Goal: Task Accomplishment & Management: Complete application form

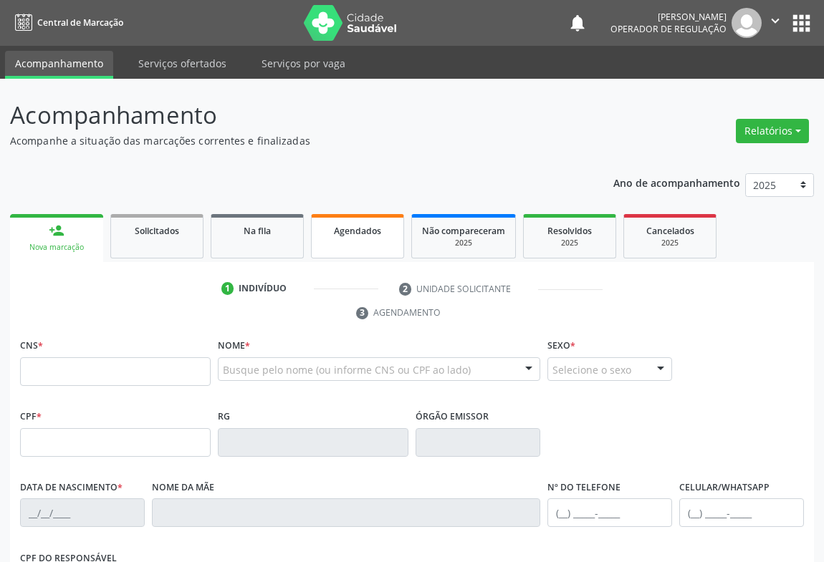
click at [362, 241] on link "Agendados" at bounding box center [357, 236] width 93 height 44
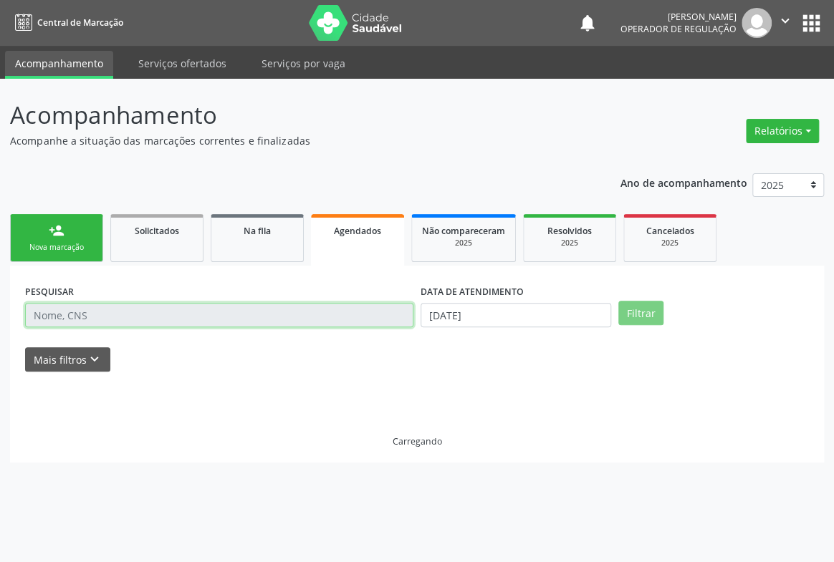
click at [92, 305] on input "text" at bounding box center [219, 315] width 388 height 24
click at [80, 309] on input "text" at bounding box center [219, 315] width 388 height 24
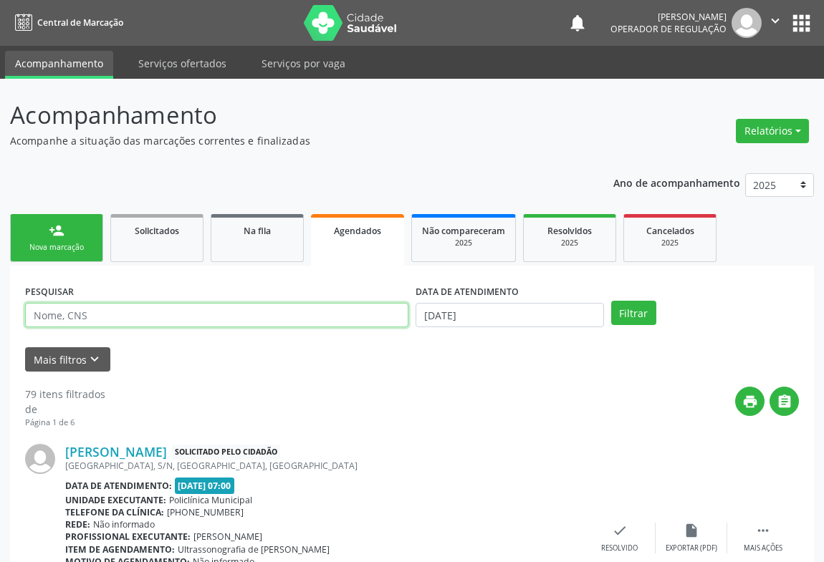
click at [75, 312] on input "text" at bounding box center [216, 315] width 383 height 24
type input "[PERSON_NAME]"
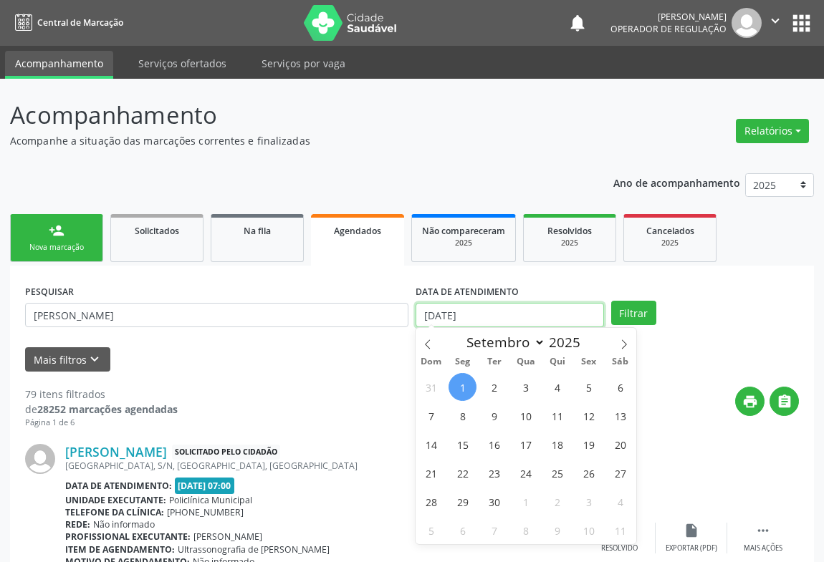
click at [544, 310] on input "[DATE]" at bounding box center [510, 315] width 188 height 24
click at [635, 308] on button "Filtrar" at bounding box center [633, 313] width 45 height 24
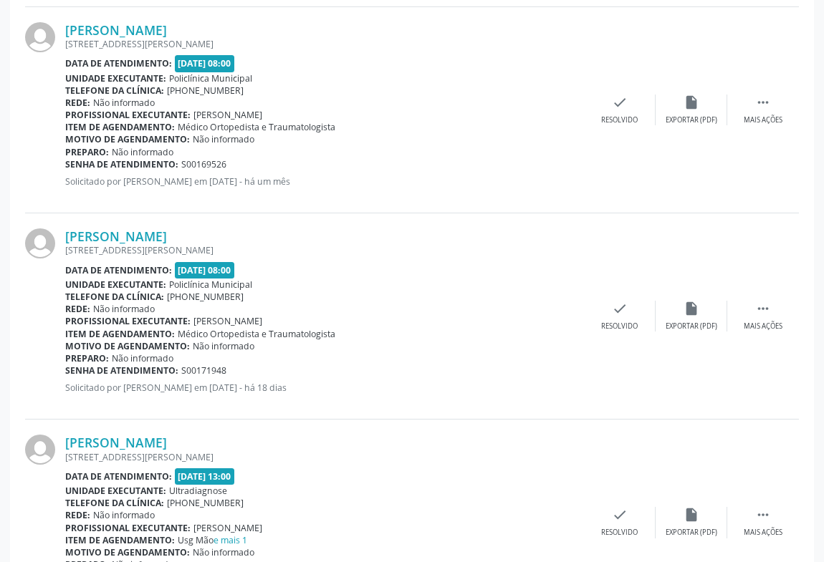
scroll to position [1128, 0]
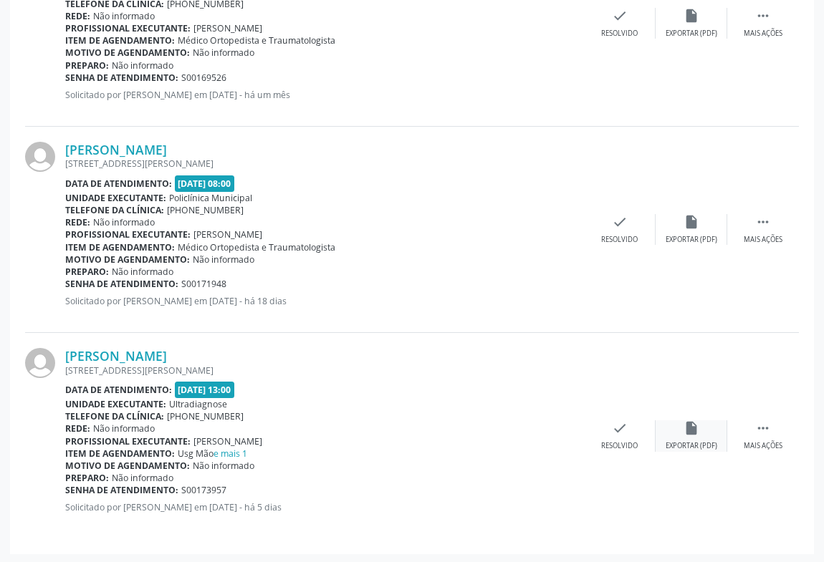
click at [694, 441] on div "Exportar (PDF)" at bounding box center [692, 446] width 52 height 10
click at [763, 441] on div "Mais ações" at bounding box center [763, 446] width 39 height 10
click at [474, 426] on icon "print" at bounding box center [477, 429] width 16 height 16
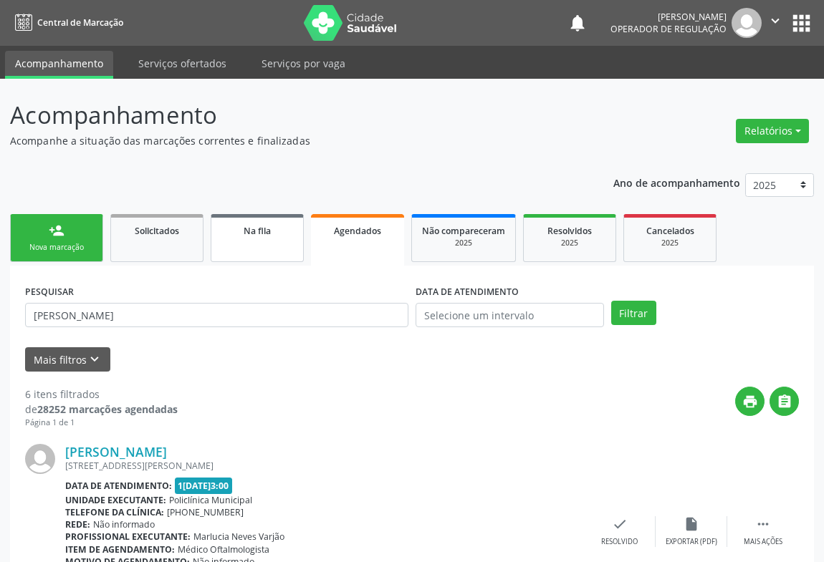
click at [265, 236] on div "Na fila" at bounding box center [257, 230] width 72 height 15
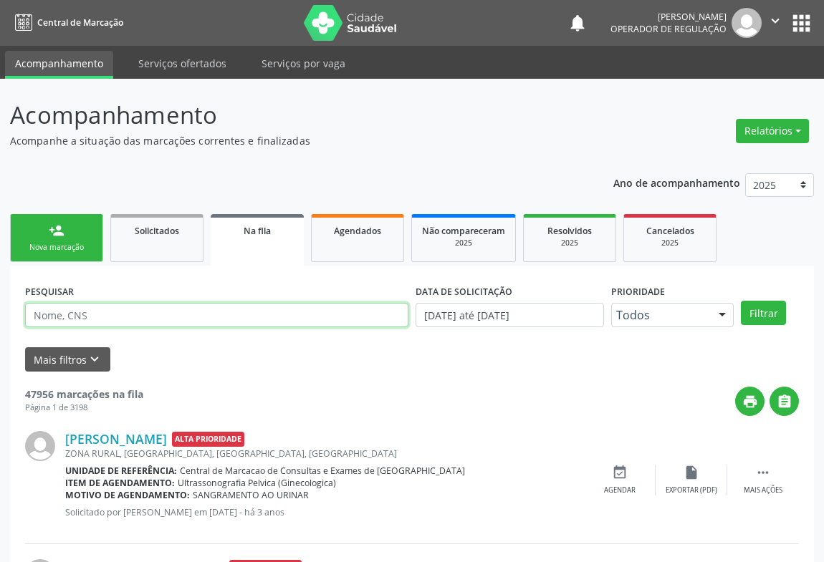
click at [129, 315] on input "text" at bounding box center [216, 315] width 383 height 24
click at [86, 308] on input "text" at bounding box center [216, 315] width 383 height 24
click at [741, 301] on button "Filtrar" at bounding box center [763, 313] width 45 height 24
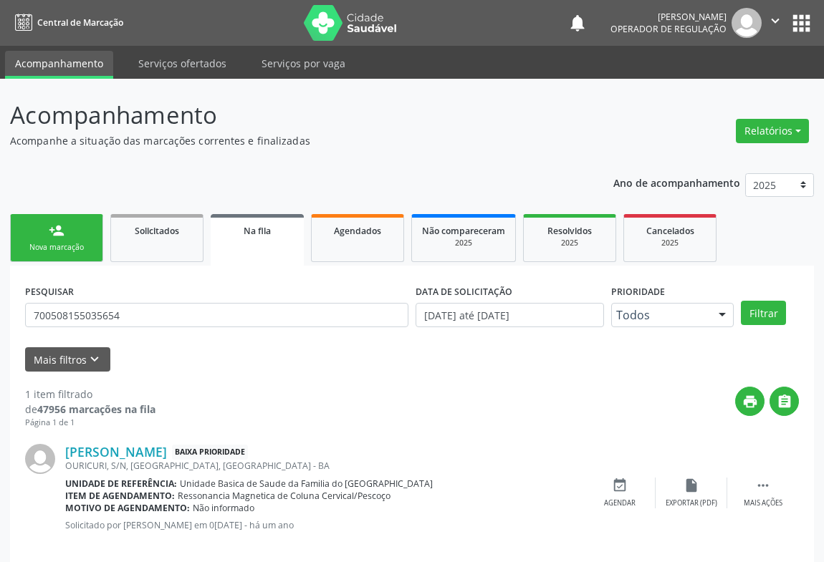
scroll to position [19, 0]
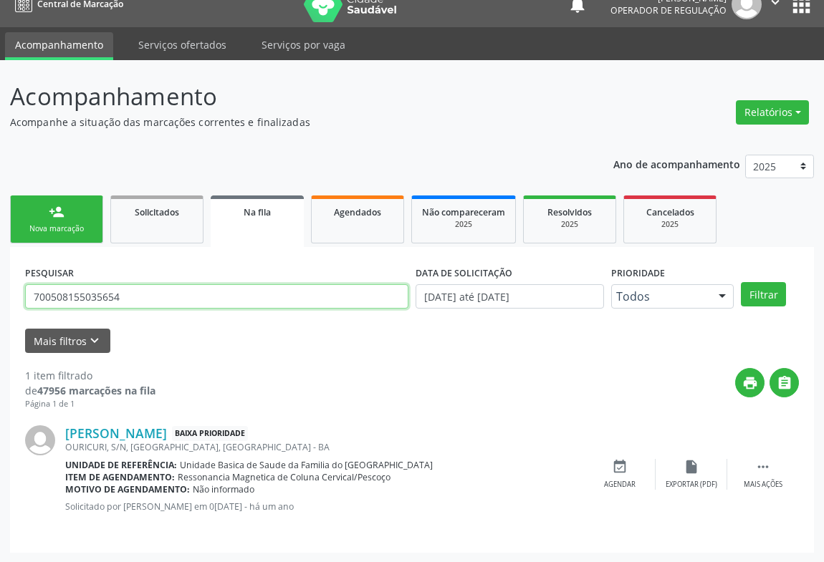
drag, startPoint x: 135, startPoint y: 295, endPoint x: 0, endPoint y: 296, distance: 135.4
click at [0, 296] on div "Acompanhamento Acompanhe a situação das marcações correntes e finalizadas Relat…" at bounding box center [412, 311] width 824 height 503
type input "700506478522660"
click at [741, 282] on button "Filtrar" at bounding box center [763, 294] width 45 height 24
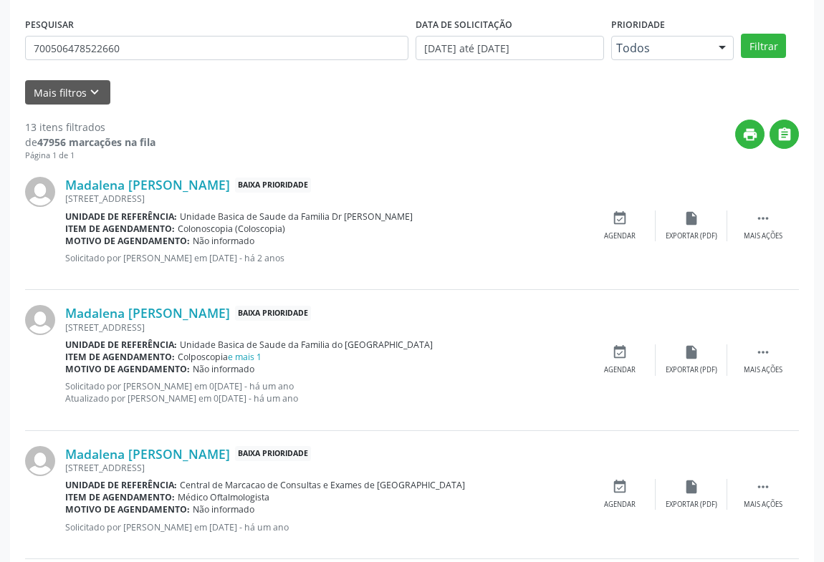
scroll to position [332, 0]
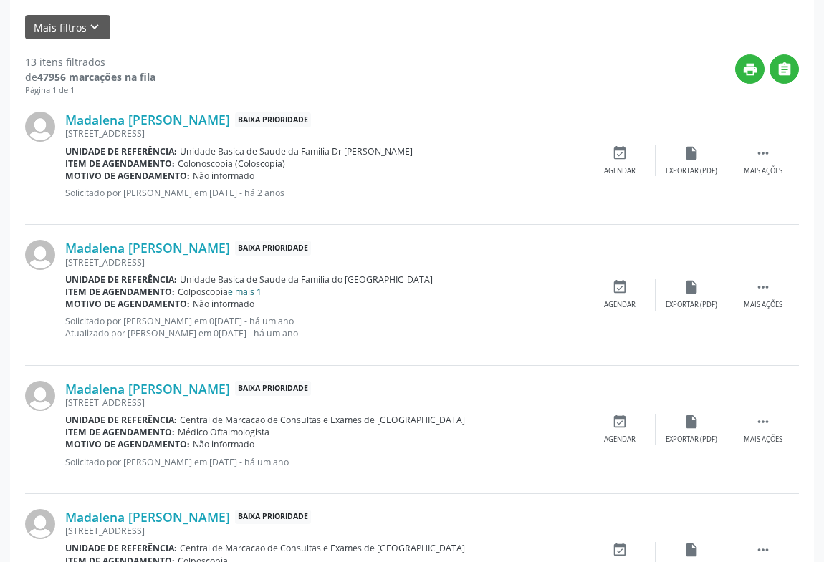
click at [248, 292] on link "e mais 1" at bounding box center [245, 292] width 34 height 12
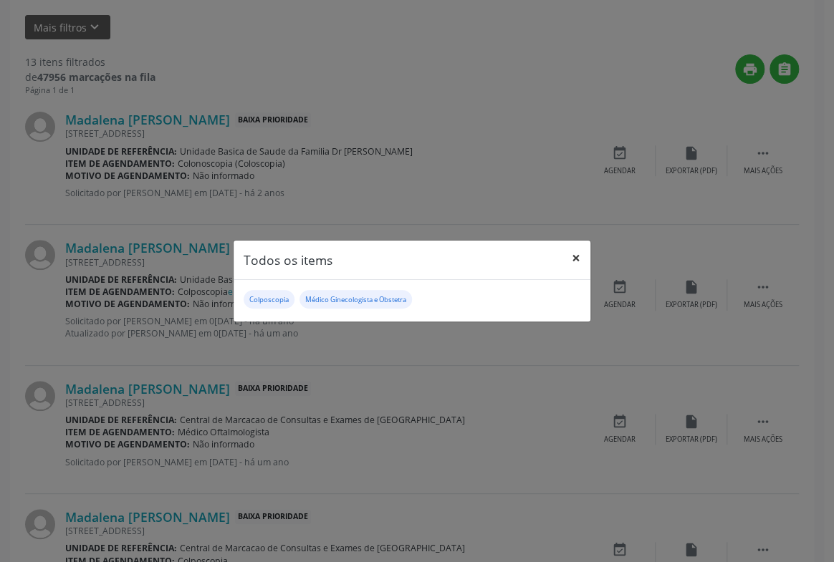
click at [576, 259] on button "×" at bounding box center [576, 258] width 29 height 35
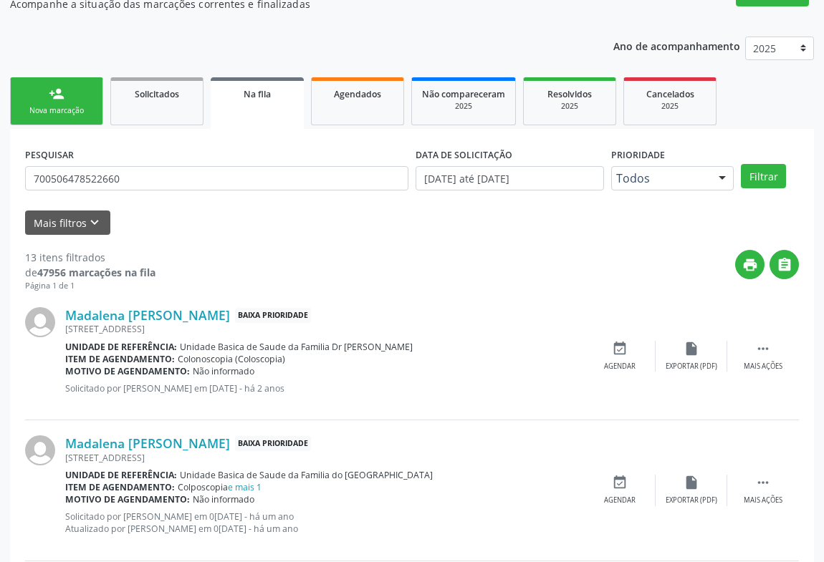
scroll to position [0, 0]
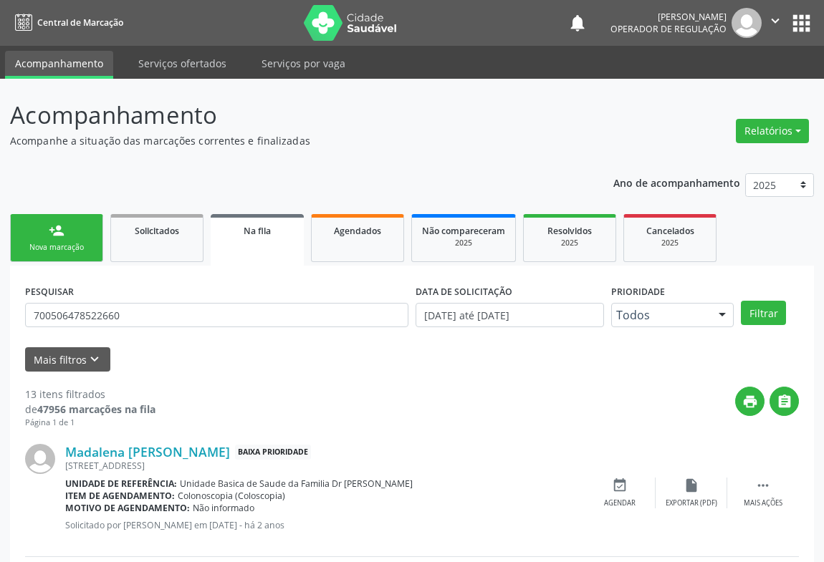
click at [72, 226] on link "person_add Nova marcação" at bounding box center [56, 238] width 93 height 48
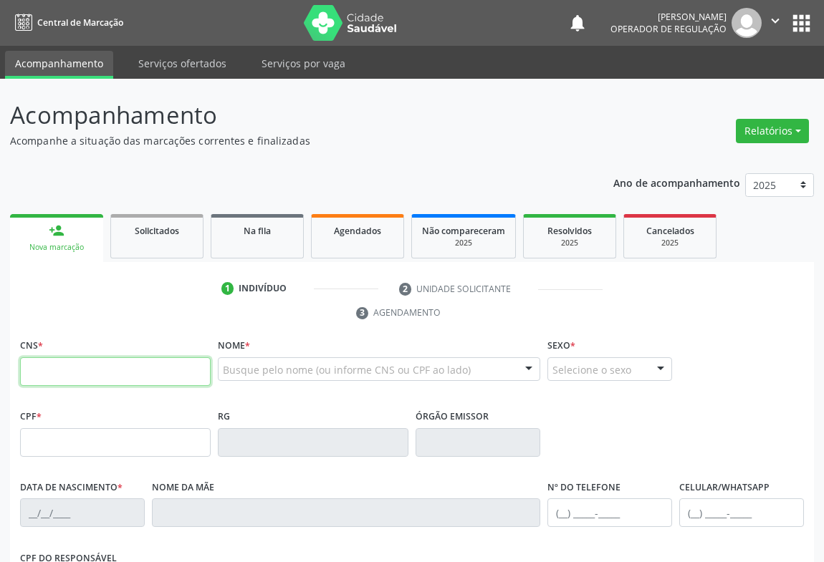
click at [57, 376] on input "text" at bounding box center [115, 371] width 191 height 29
type input "705 6034 5333 9312"
type input "0584616635"
type input "[DATE]"
type input "[PHONE_NUMBER]"
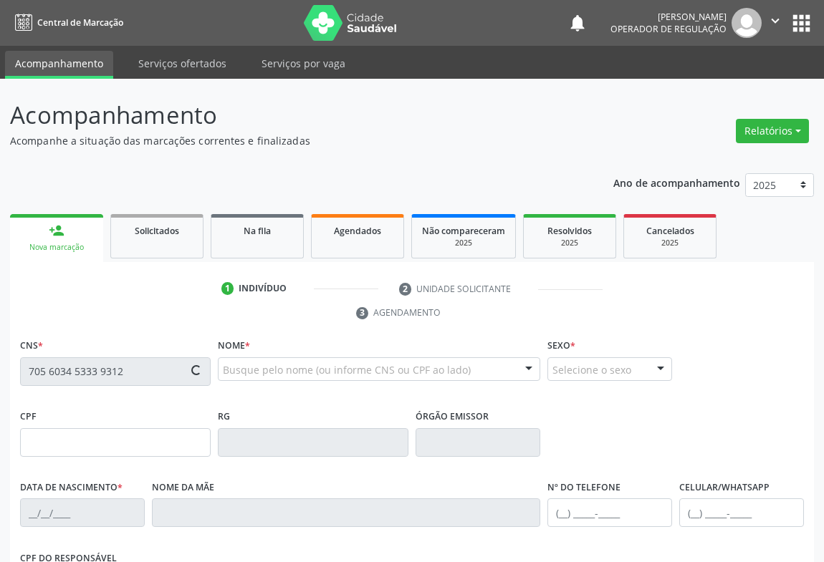
type input "[PHONE_NUMBER]"
type input "617.806.425-04"
type input "S/N"
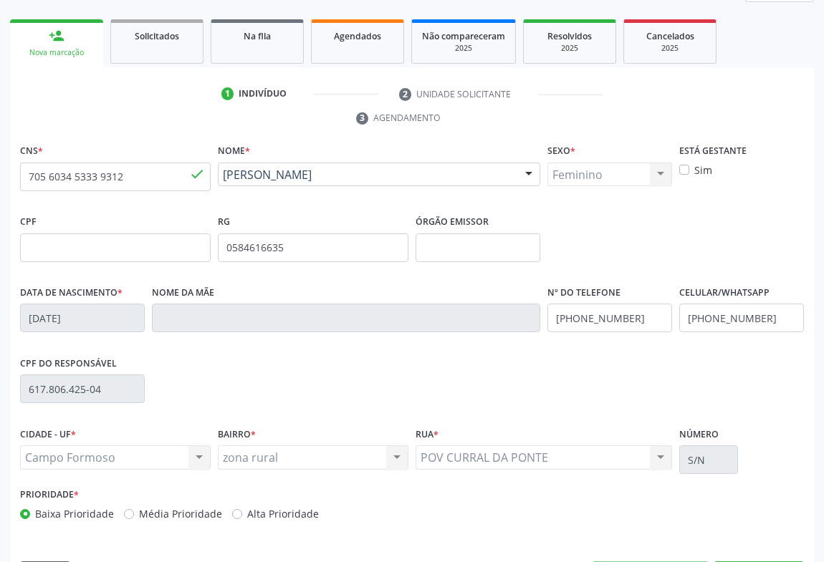
scroll to position [237, 0]
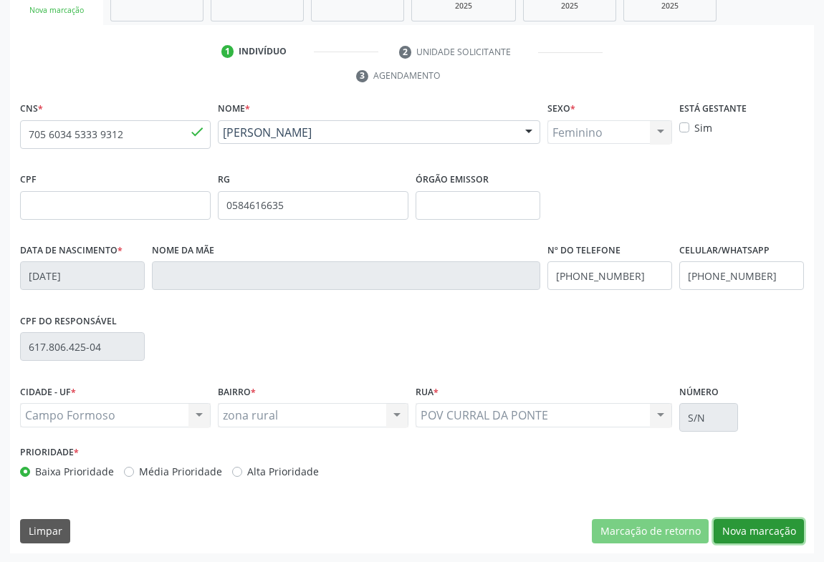
click at [768, 534] on button "Nova marcação" at bounding box center [759, 531] width 90 height 24
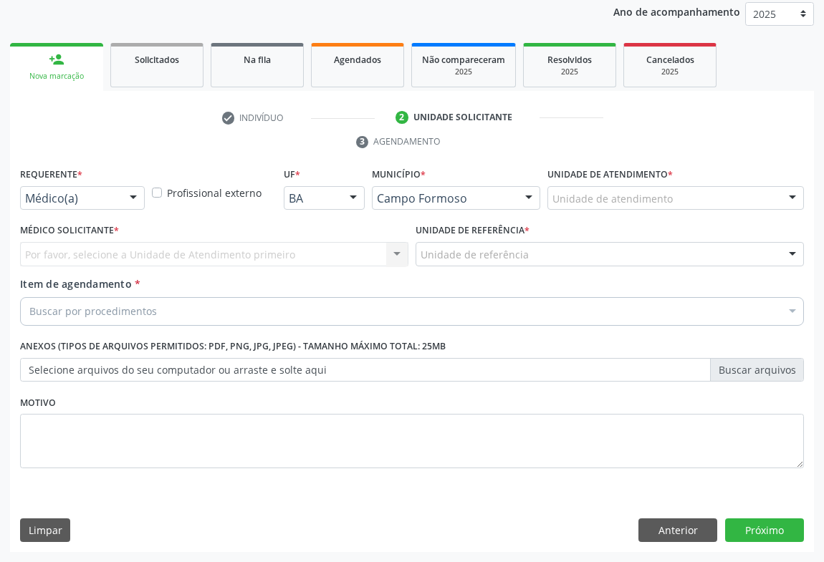
scroll to position [171, 0]
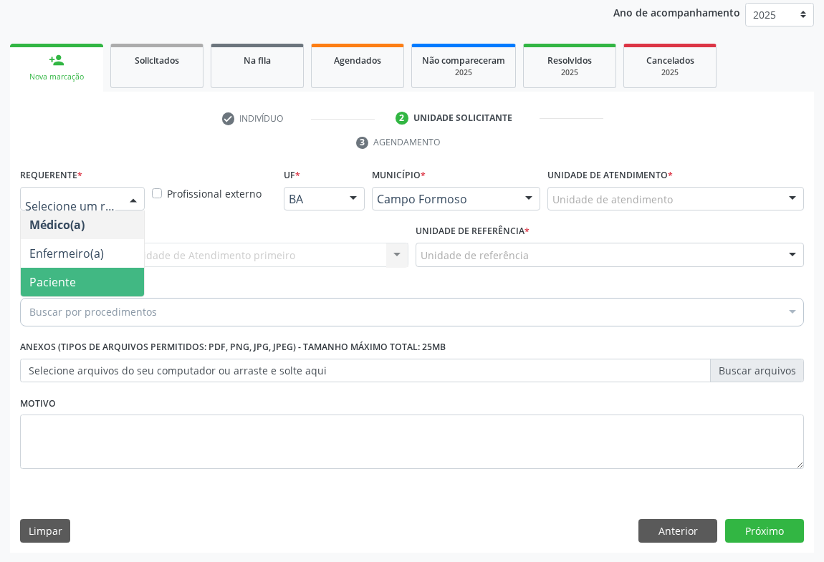
drag, startPoint x: 59, startPoint y: 279, endPoint x: 110, endPoint y: 271, distance: 52.3
click at [59, 279] on span "Paciente" at bounding box center [52, 282] width 47 height 16
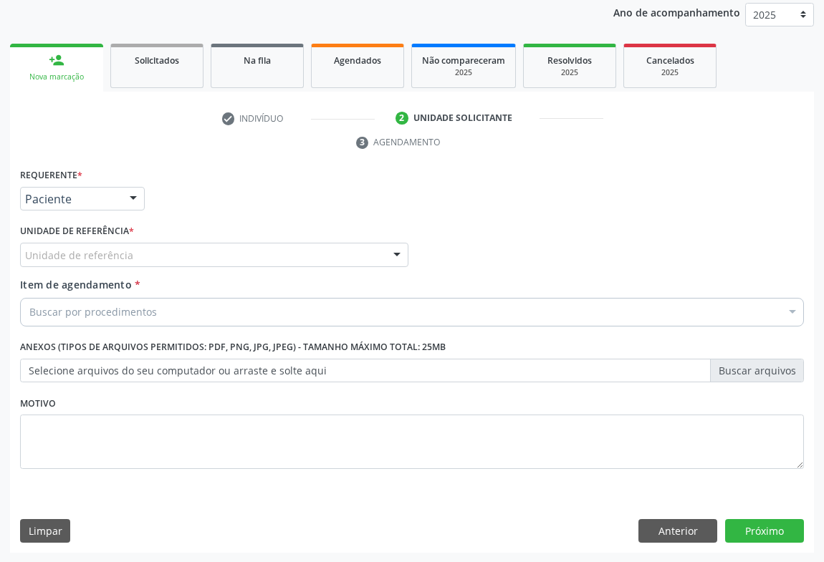
click at [131, 259] on div "Unidade de referência" at bounding box center [214, 255] width 388 height 24
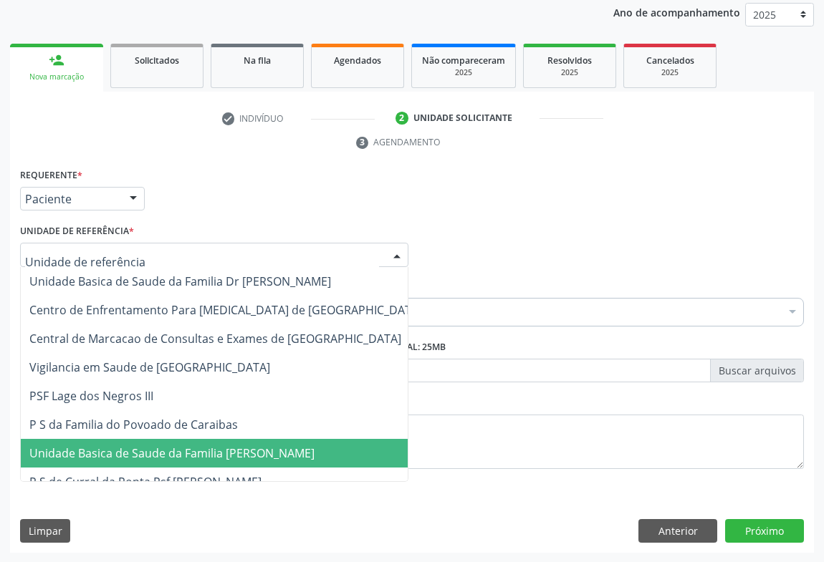
click at [140, 439] on span "Unidade Basica de Saude da Familia [PERSON_NAME]" at bounding box center [226, 453] width 410 height 29
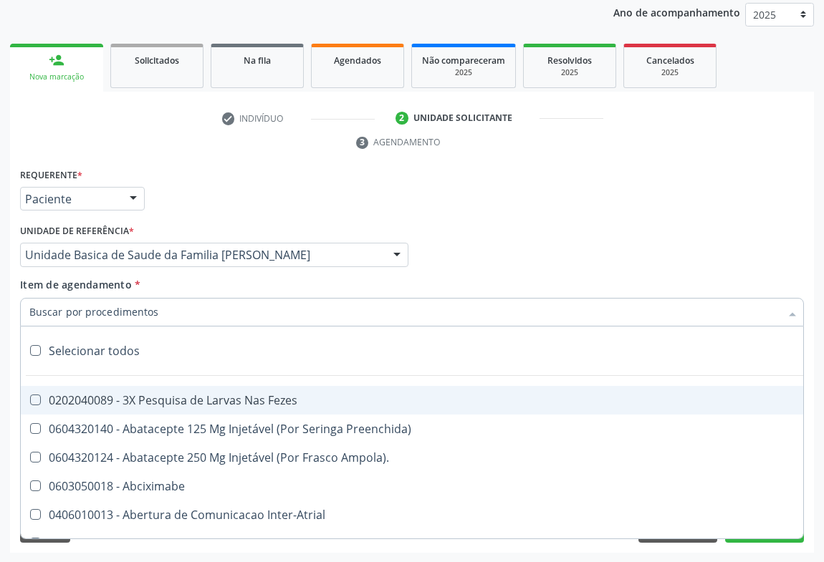
type input "t"
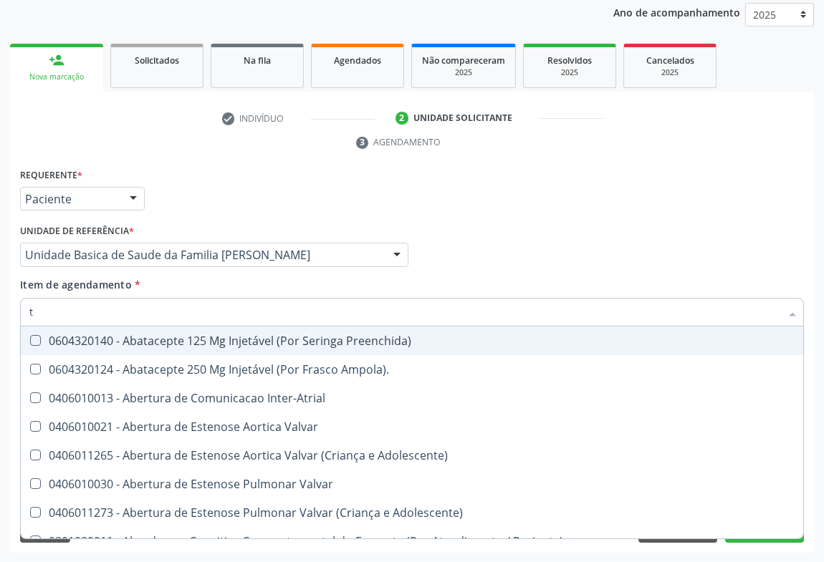
click at [171, 312] on input "t" at bounding box center [404, 312] width 751 height 29
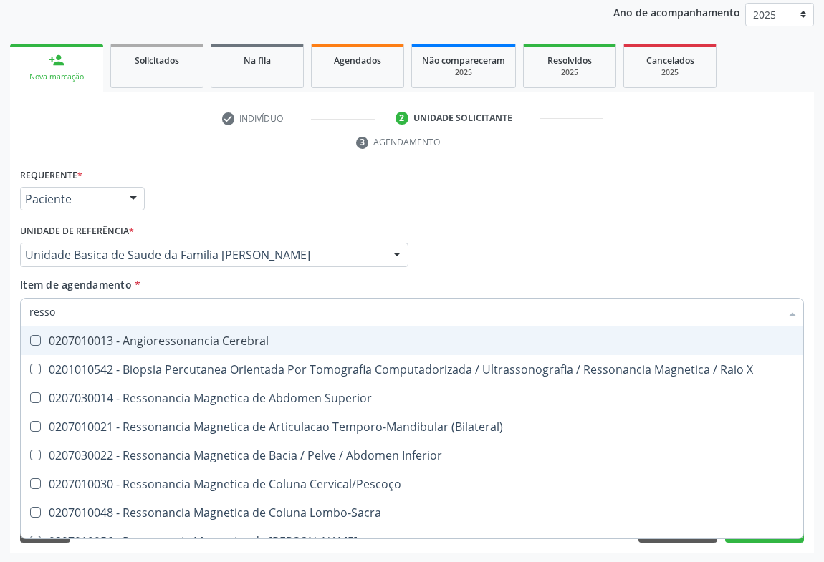
type input "resson"
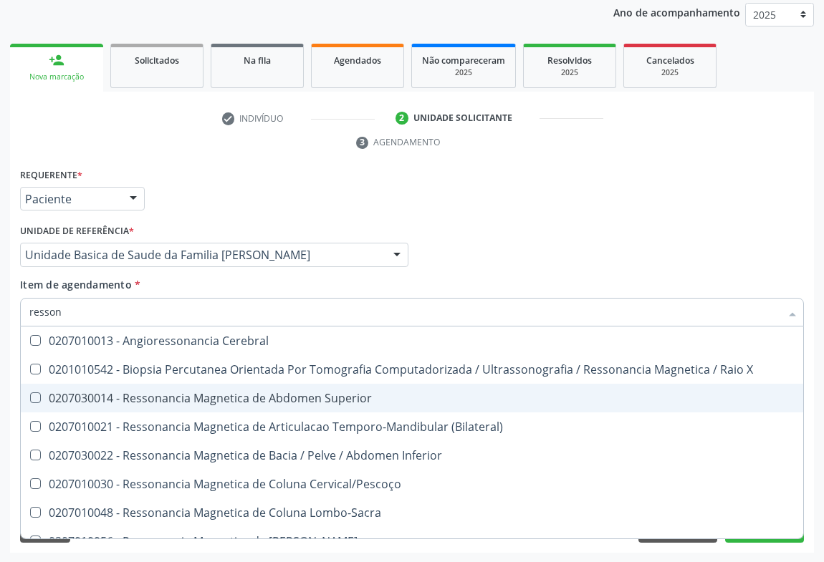
scroll to position [64, 0]
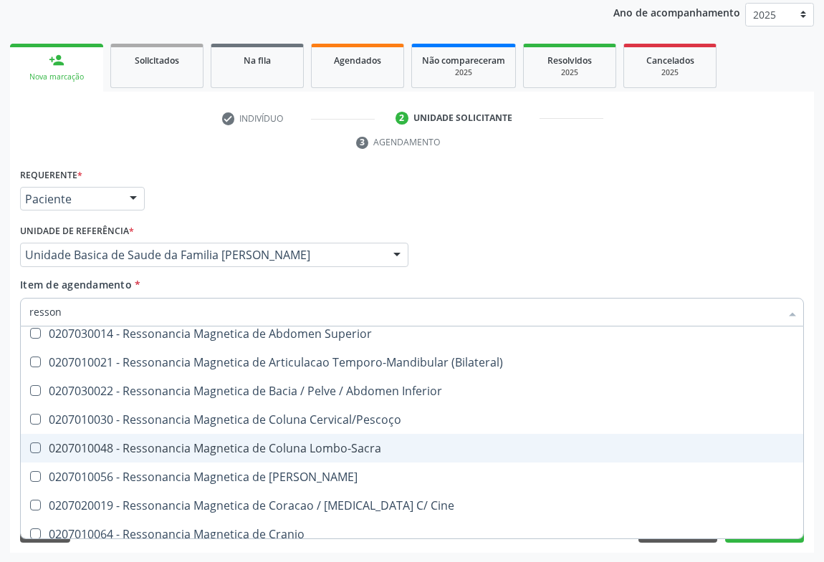
click at [329, 454] on span "0207010048 - Ressonancia Magnetica de Coluna Lombo-Sacra" at bounding box center [412, 448] width 782 height 29
checkbox Lombo-Sacra "true"
click at [642, 242] on div "Médico Solicitante Por favor, selecione a Unidade de Atendimento primeiro Nenhu…" at bounding box center [411, 249] width 791 height 56
checkbox X "true"
checkbox Lombo-Sacra "false"
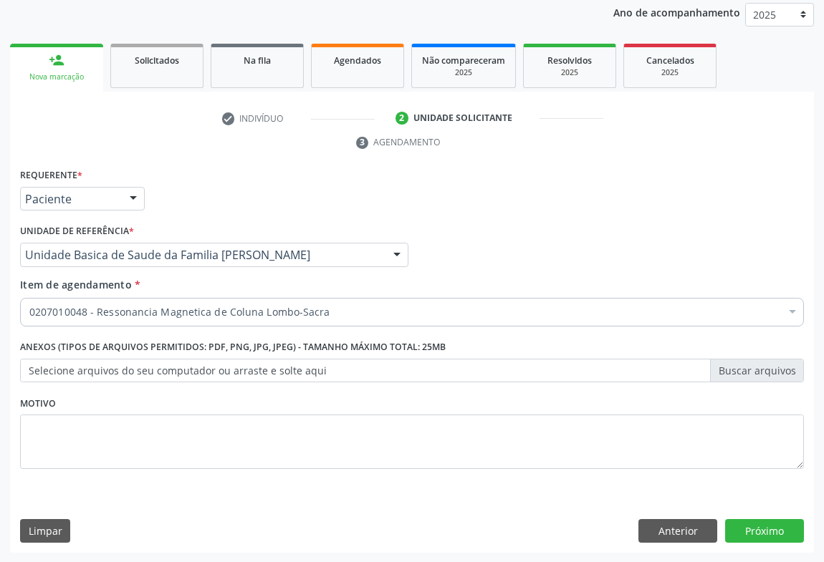
scroll to position [0, 0]
click at [754, 539] on button "Próximo" at bounding box center [764, 531] width 79 height 24
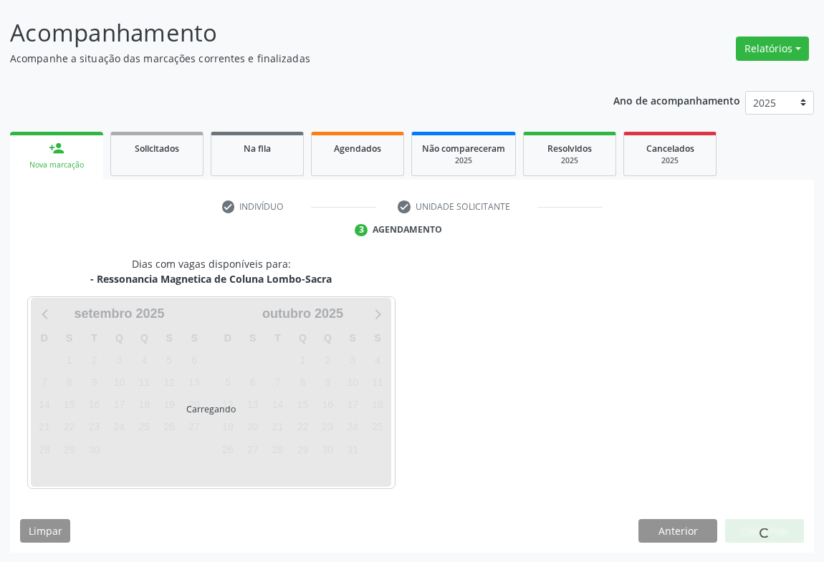
scroll to position [125, 0]
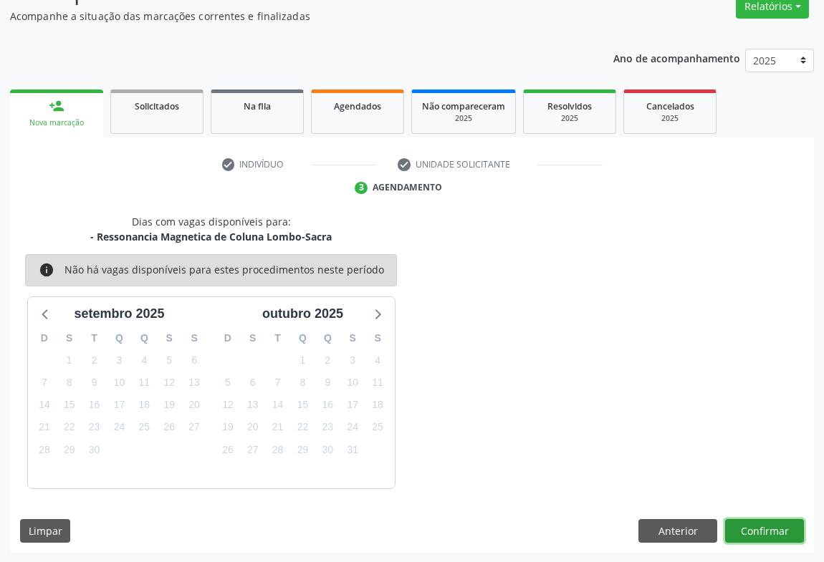
click at [759, 520] on button "Confirmar" at bounding box center [764, 531] width 79 height 24
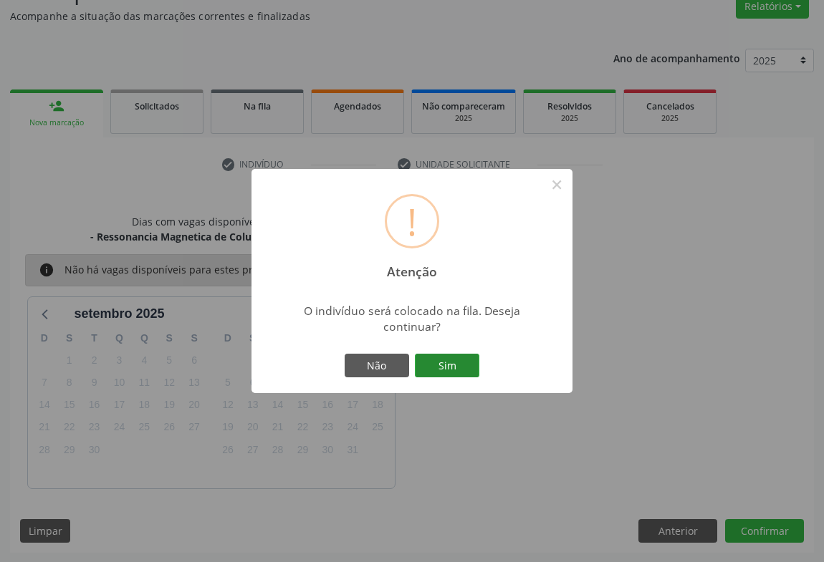
click at [464, 370] on button "Sim" at bounding box center [447, 366] width 64 height 24
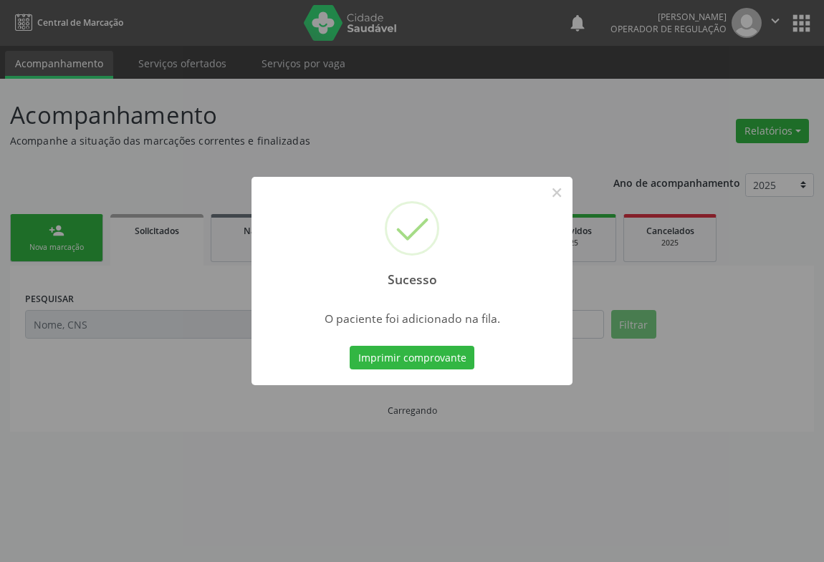
scroll to position [0, 0]
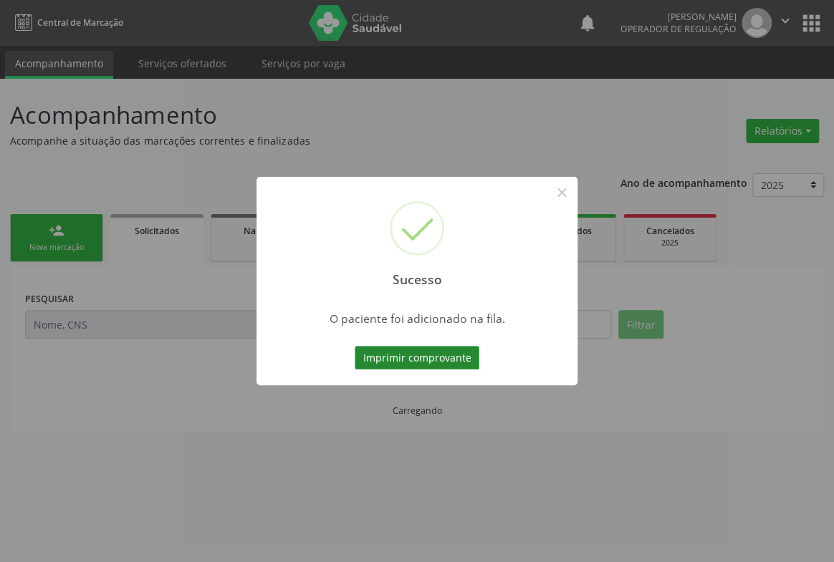
click at [430, 347] on button "Imprimir comprovante" at bounding box center [417, 358] width 125 height 24
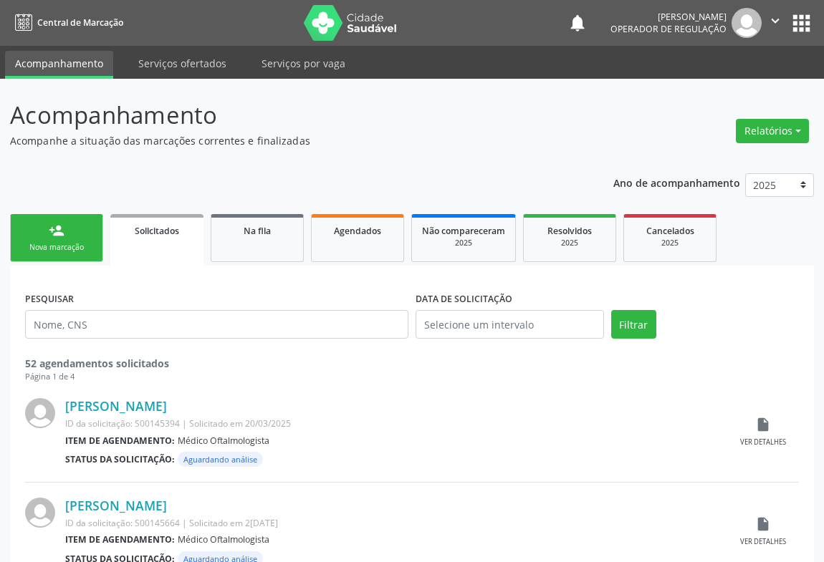
click at [56, 235] on div "person_add" at bounding box center [57, 231] width 16 height 16
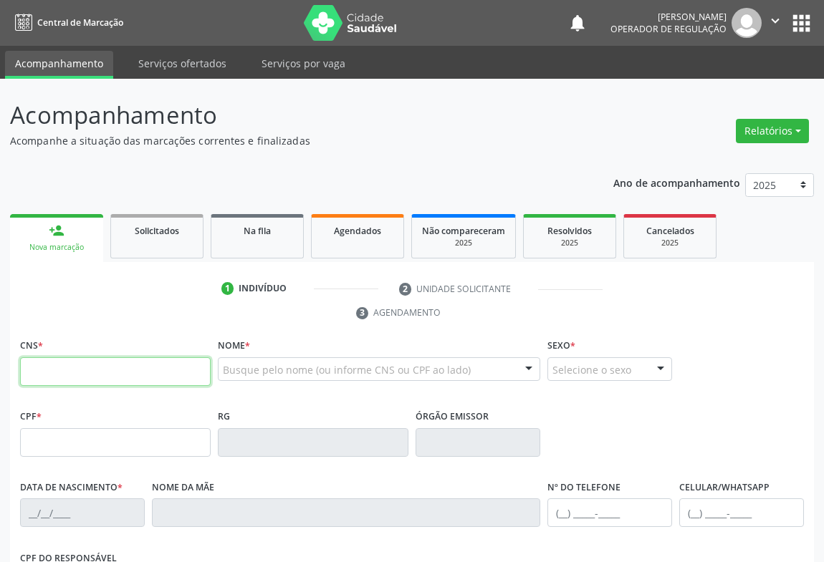
click at [82, 373] on input "text" at bounding box center [115, 371] width 191 height 29
type input "708 5083 8233 8173"
type input "1117763331"
type input "[DATE]"
type input "[PHONE_NUMBER]"
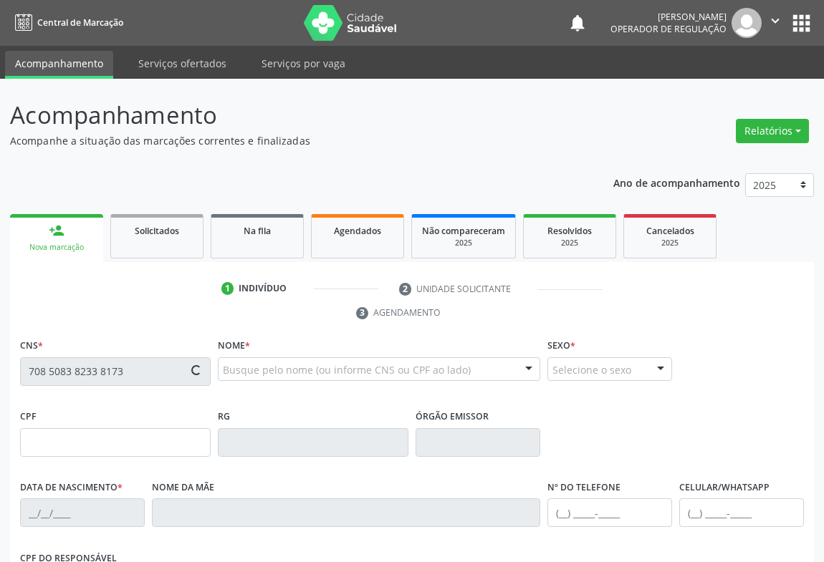
type input "[PHONE_NUMBER]"
type input "003.242.745-05"
type input "S/N"
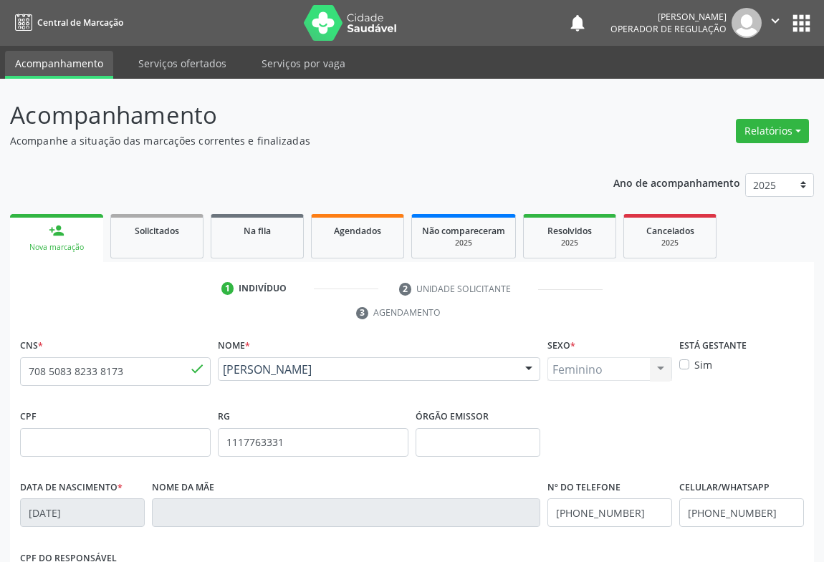
scroll to position [237, 0]
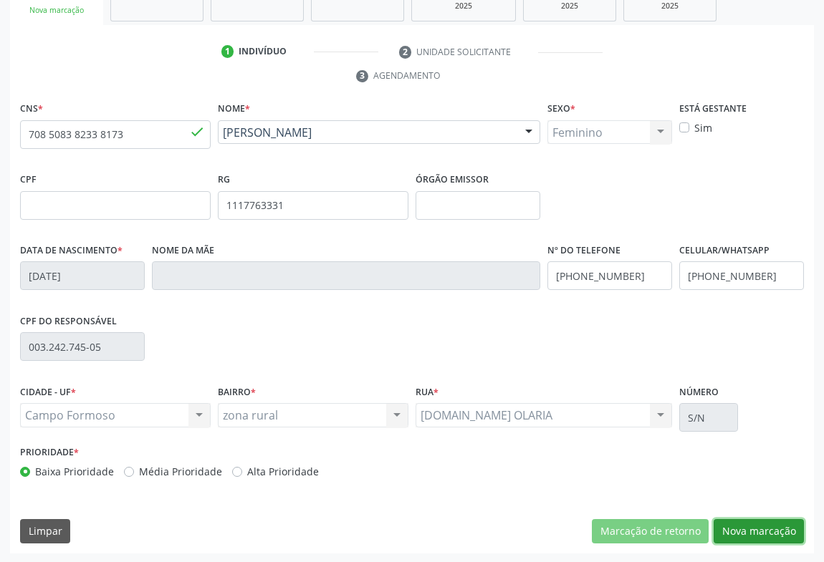
click at [759, 538] on button "Nova marcação" at bounding box center [759, 531] width 90 height 24
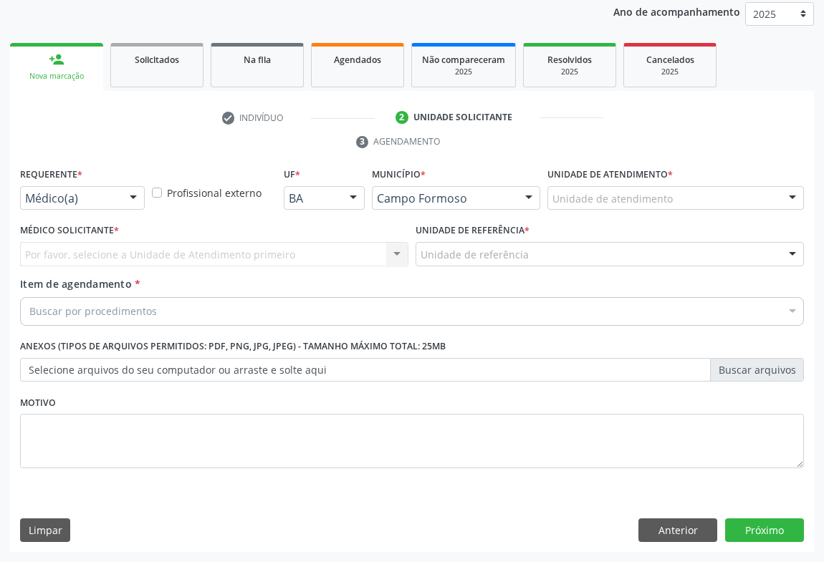
scroll to position [171, 0]
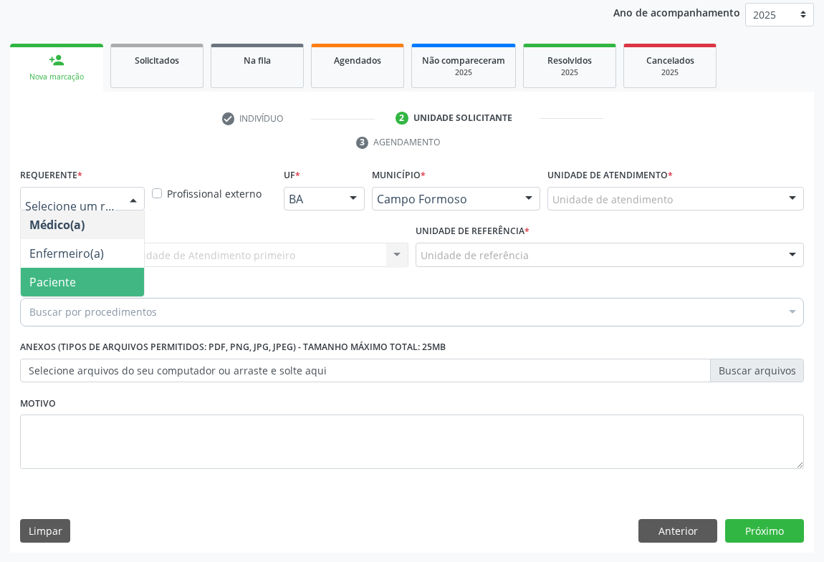
click at [64, 279] on span "Paciente" at bounding box center [52, 282] width 47 height 16
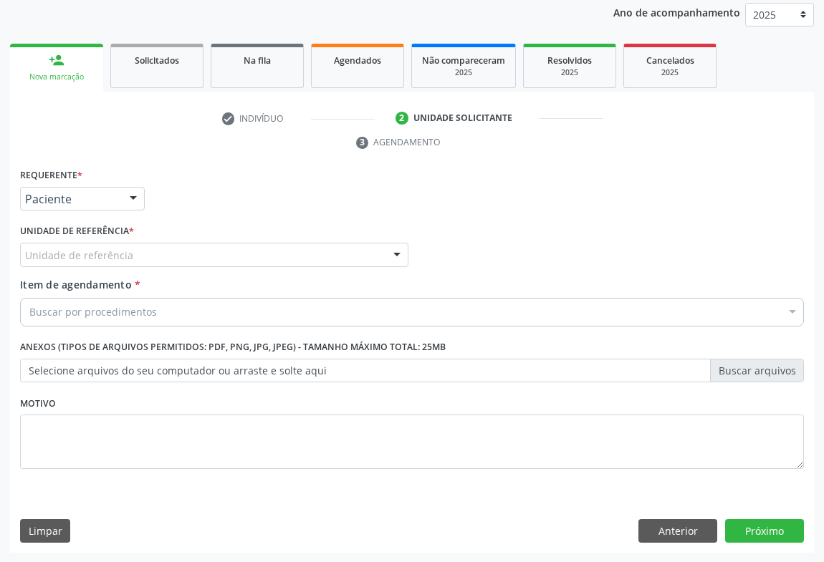
click at [136, 255] on div "Unidade de referência" at bounding box center [214, 255] width 388 height 24
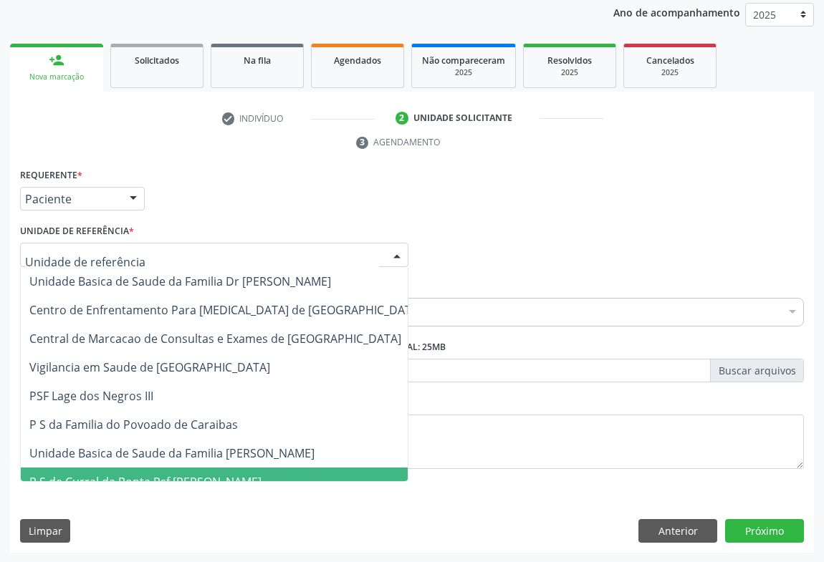
click at [132, 474] on span "P S de Curral da Ponta Psf [PERSON_NAME]" at bounding box center [145, 482] width 232 height 16
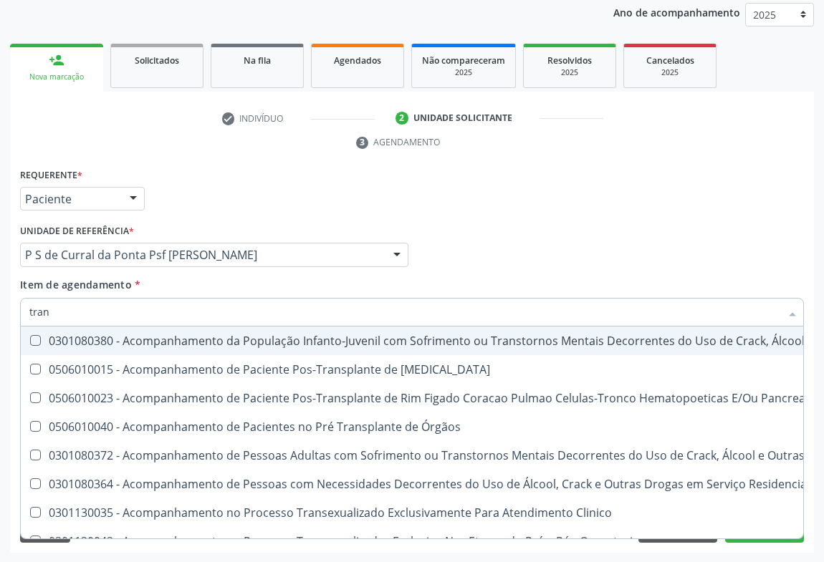
type input "TRANSVA"
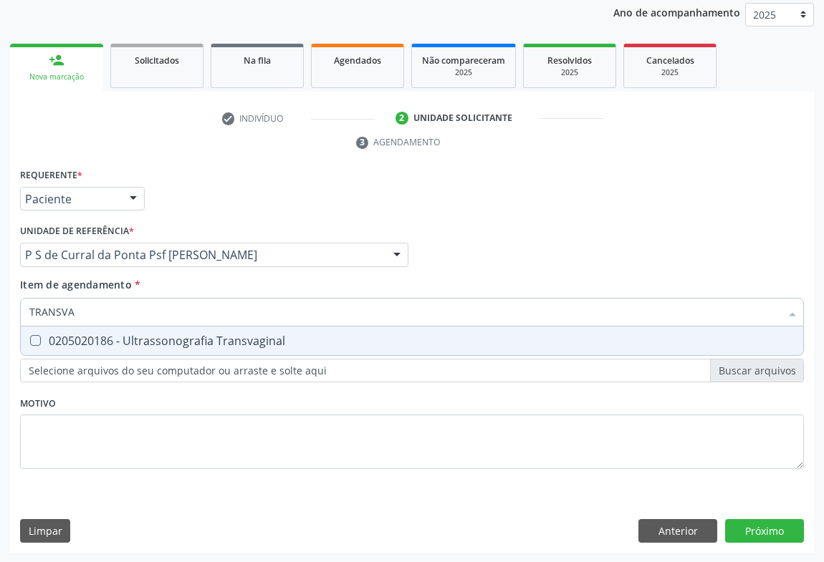
click at [120, 341] on div "0205020186 - Ultrassonografia Transvaginal" at bounding box center [411, 340] width 765 height 11
checkbox Transvaginal "true"
click at [770, 528] on div "Requerente * Paciente Médico(a) Enfermeiro(a) Paciente Nenhum resultado encontr…" at bounding box center [412, 359] width 804 height 389
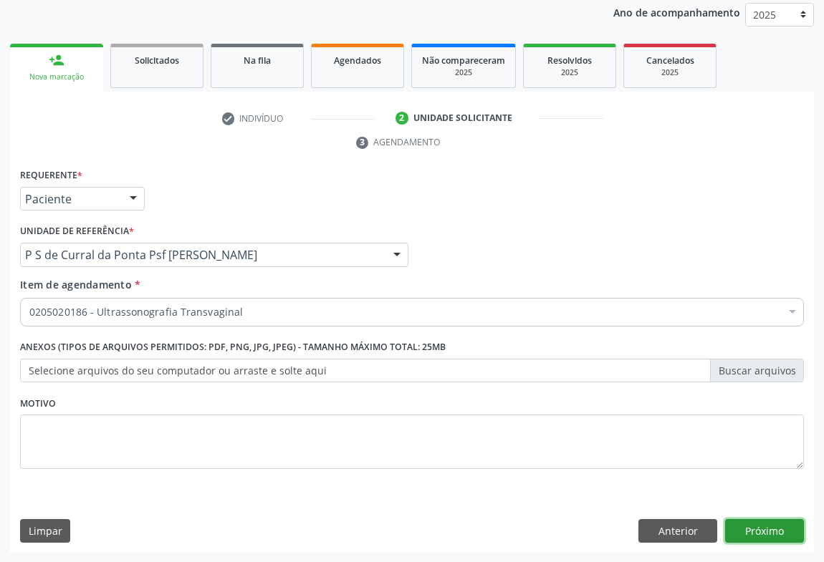
click at [770, 528] on button "Próximo" at bounding box center [764, 531] width 79 height 24
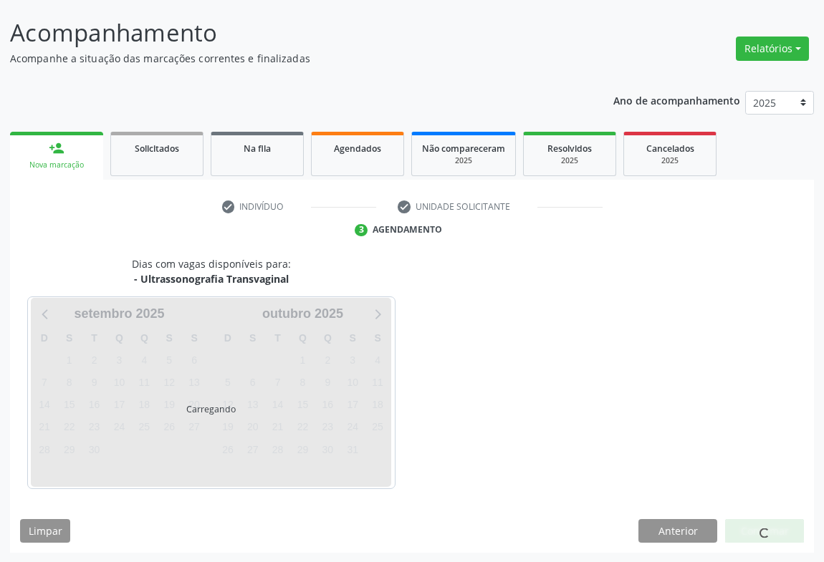
scroll to position [125, 0]
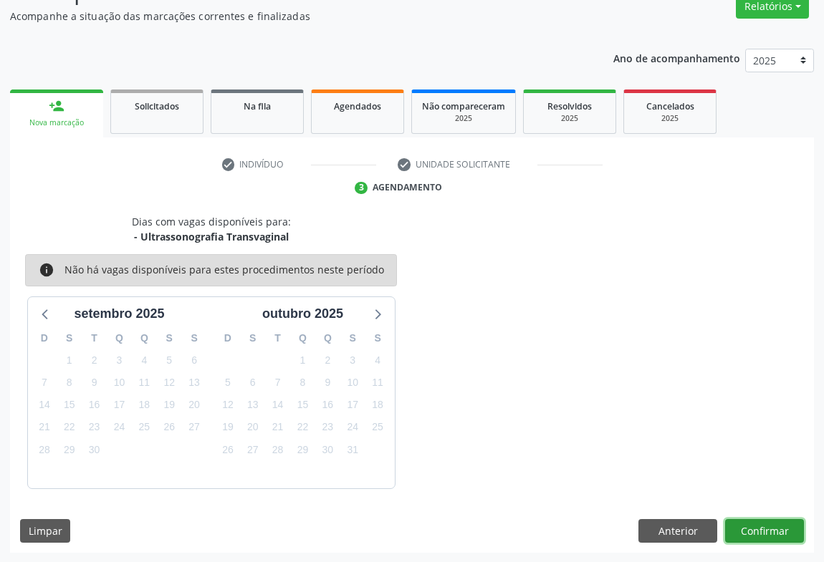
click at [772, 534] on button "Confirmar" at bounding box center [764, 531] width 79 height 24
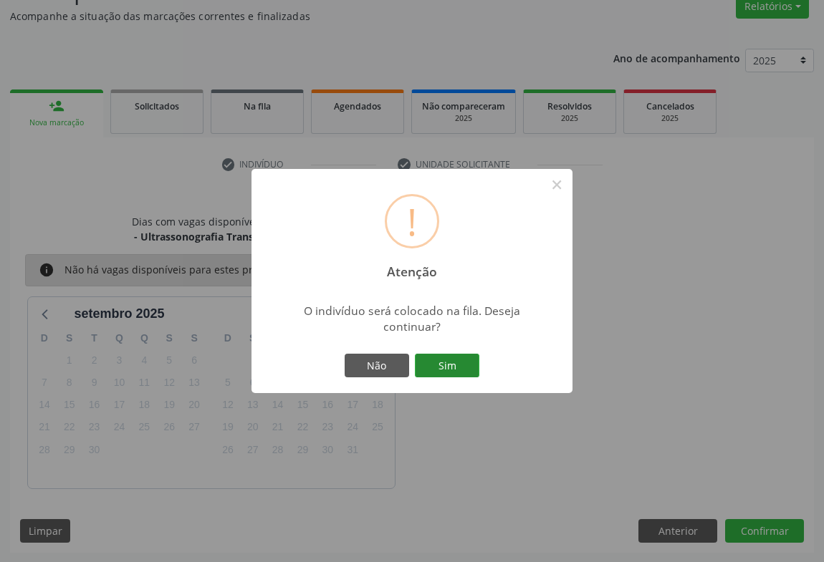
click at [444, 369] on button "Sim" at bounding box center [447, 366] width 64 height 24
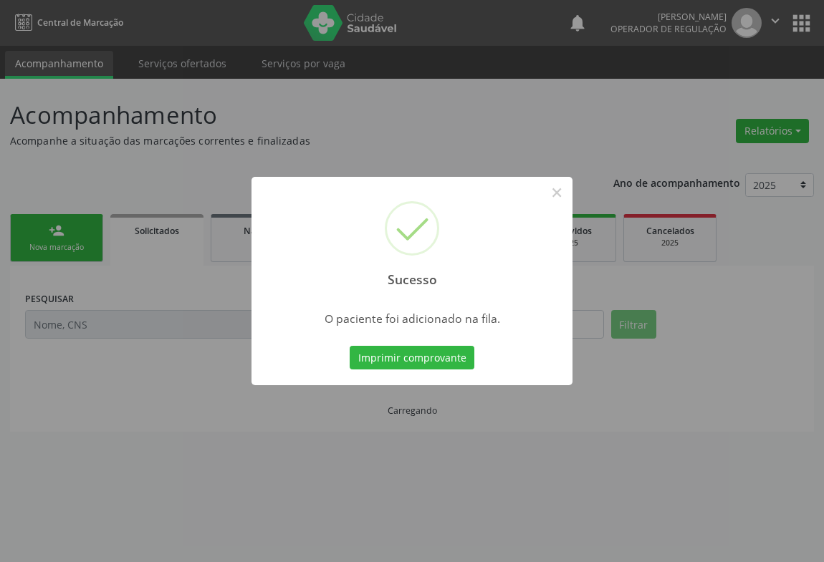
scroll to position [0, 0]
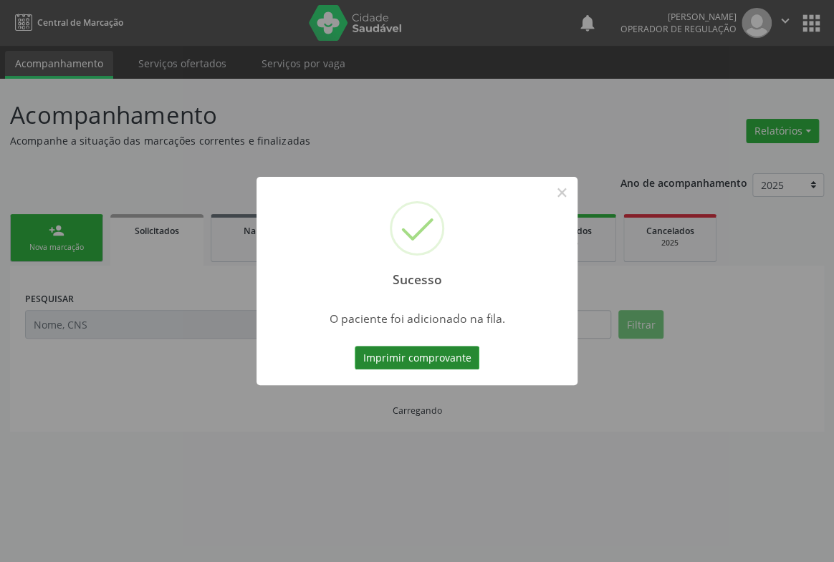
click at [441, 352] on button "Imprimir comprovante" at bounding box center [417, 358] width 125 height 24
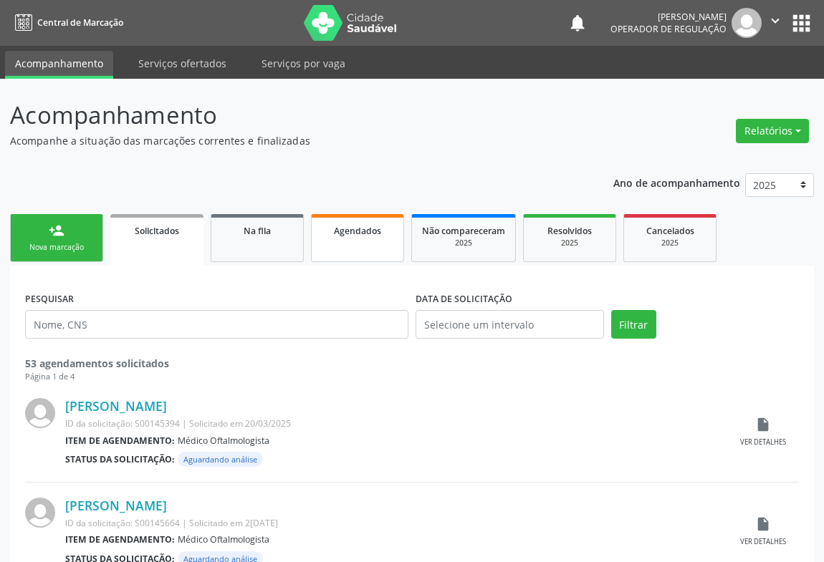
click at [340, 245] on link "Agendados" at bounding box center [357, 238] width 93 height 48
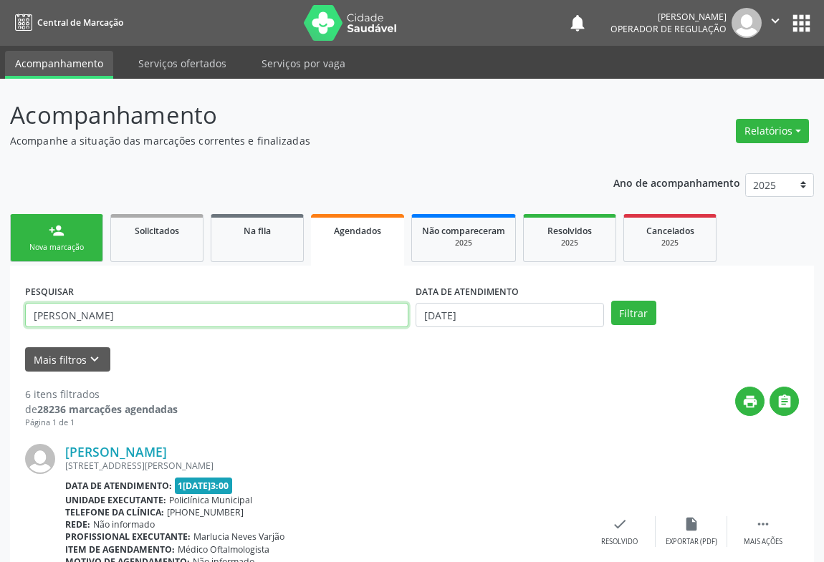
click at [193, 325] on input "[PERSON_NAME]" at bounding box center [216, 315] width 383 height 24
type input "y"
type input "HELOISE"
click at [611, 301] on button "Filtrar" at bounding box center [633, 313] width 45 height 24
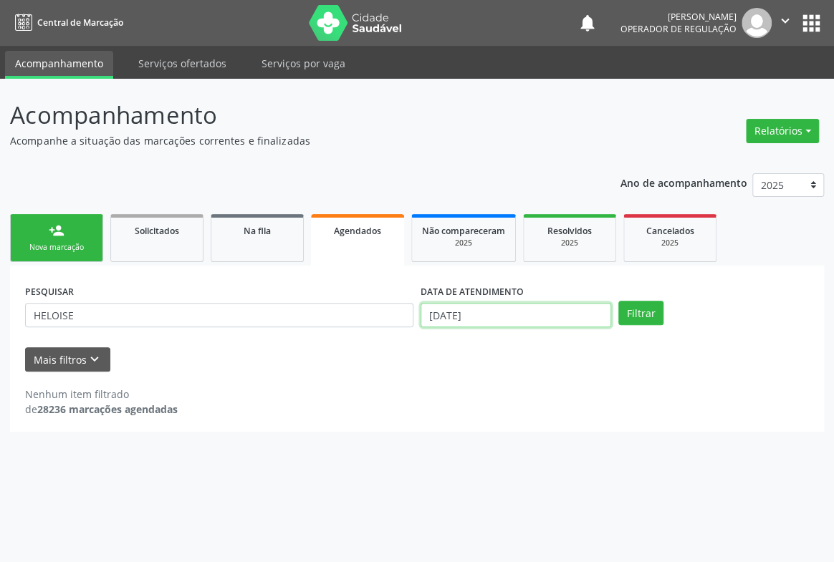
click at [493, 312] on input "[DATE]" at bounding box center [516, 315] width 191 height 24
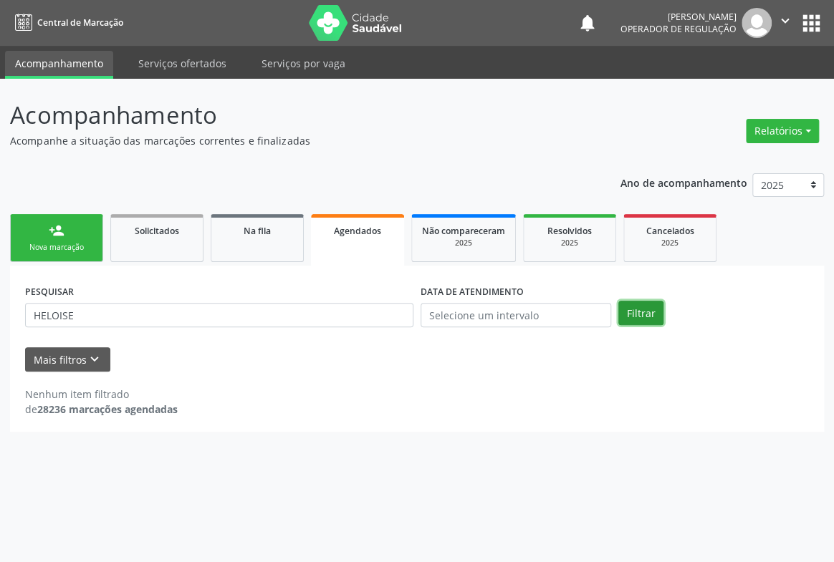
click at [648, 320] on button "Filtrar" at bounding box center [640, 313] width 45 height 24
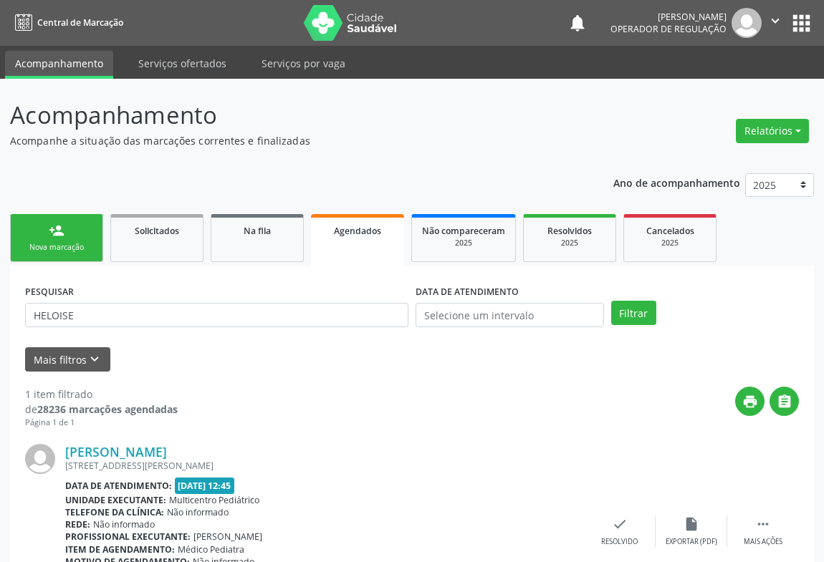
scroll to position [97, 0]
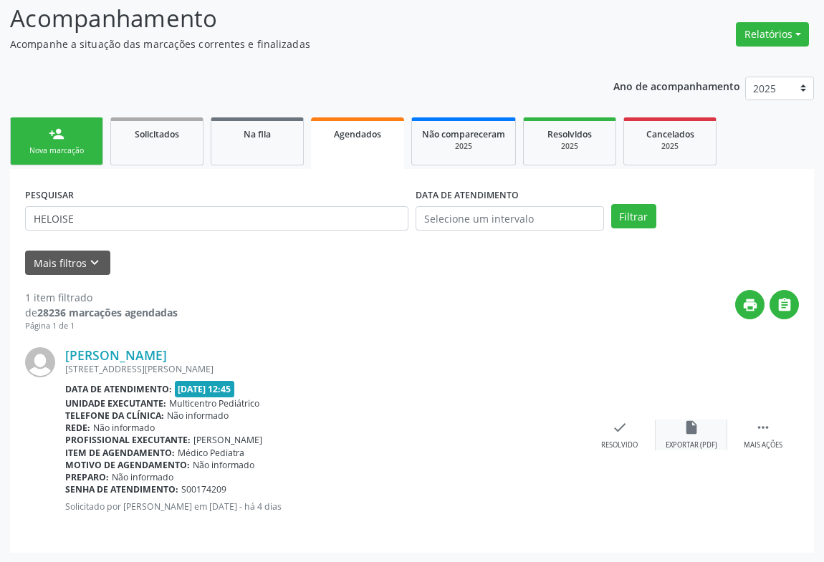
click at [714, 438] on div "insert_drive_file Exportar (PDF)" at bounding box center [692, 435] width 72 height 31
drag, startPoint x: 750, startPoint y: 430, endPoint x: 675, endPoint y: 397, distance: 82.1
click at [753, 428] on div " Mais ações" at bounding box center [763, 435] width 72 height 31
click at [491, 421] on div "print Imprimir" at bounding box center [477, 435] width 72 height 31
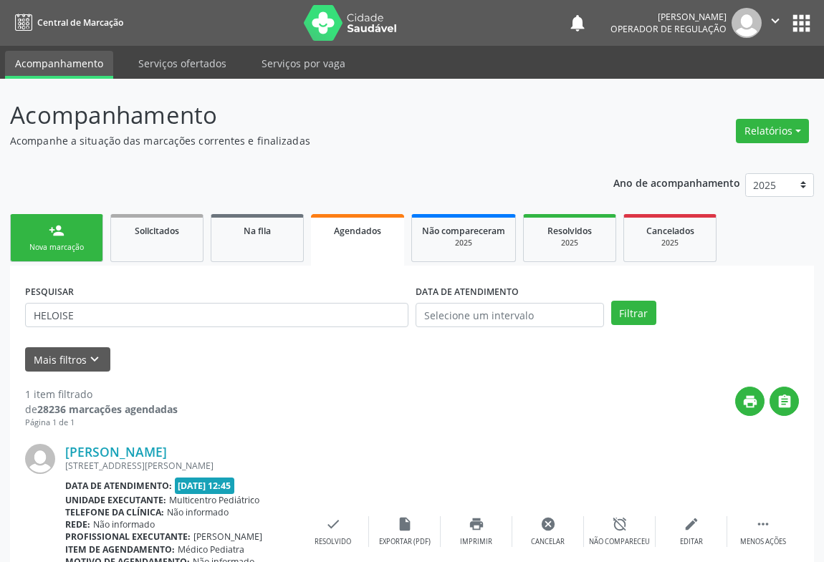
click at [779, 19] on icon "" at bounding box center [775, 21] width 16 height 16
click at [717, 88] on link "Sair" at bounding box center [738, 87] width 99 height 20
